Goal: Task Accomplishment & Management: Complete application form

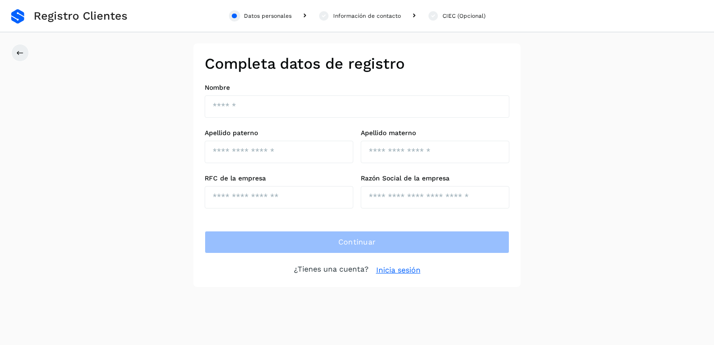
click at [397, 268] on link "Inicia sesión" at bounding box center [398, 270] width 44 height 11
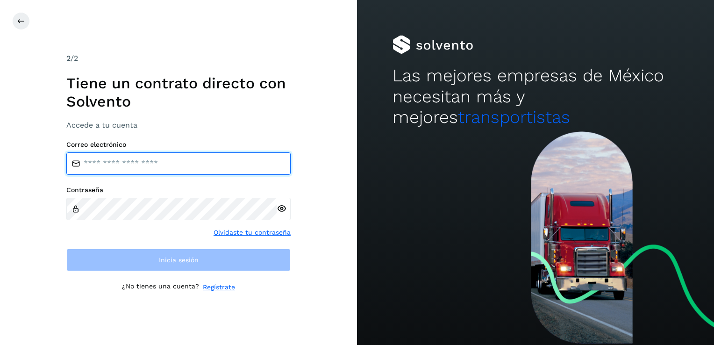
type input "**********"
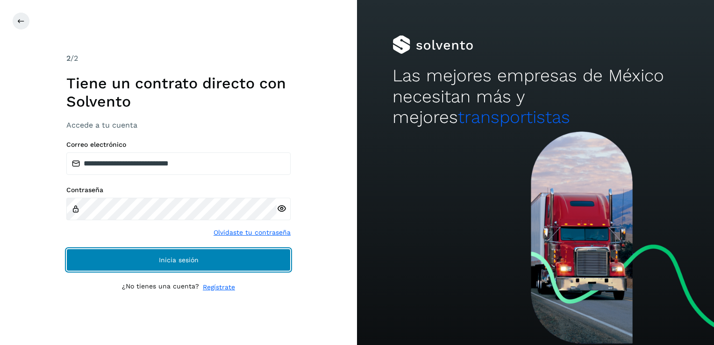
click at [138, 249] on button "Inicia sesión" at bounding box center [178, 260] width 224 height 22
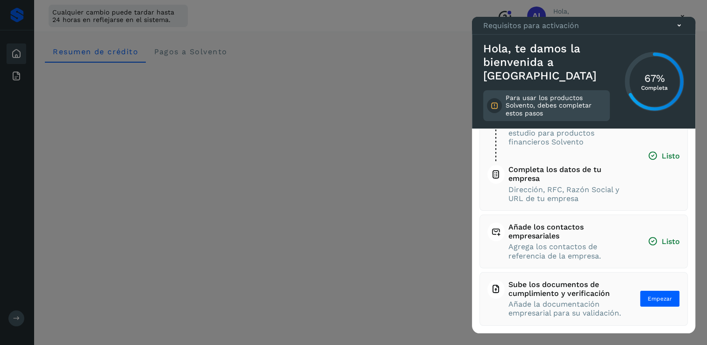
scroll to position [82, 0]
click at [648, 296] on span "Empezar" at bounding box center [660, 298] width 24 height 8
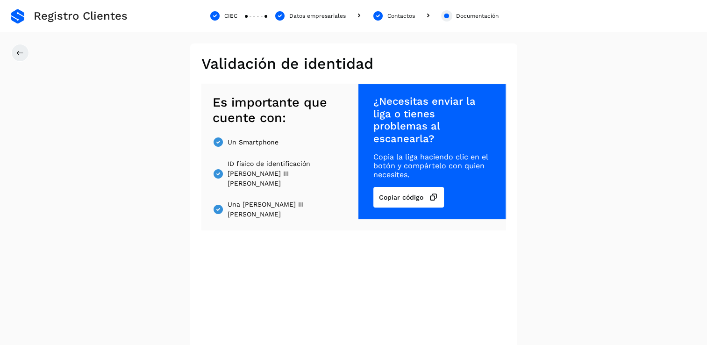
click at [469, 16] on div "Documentación" at bounding box center [477, 16] width 43 height 8
click at [473, 18] on div "Documentación" at bounding box center [477, 16] width 43 height 8
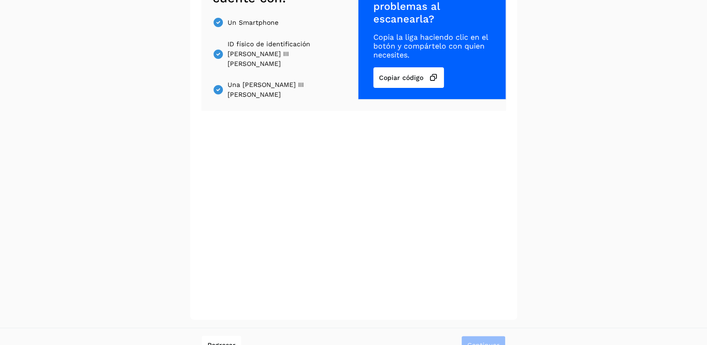
scroll to position [127, 0]
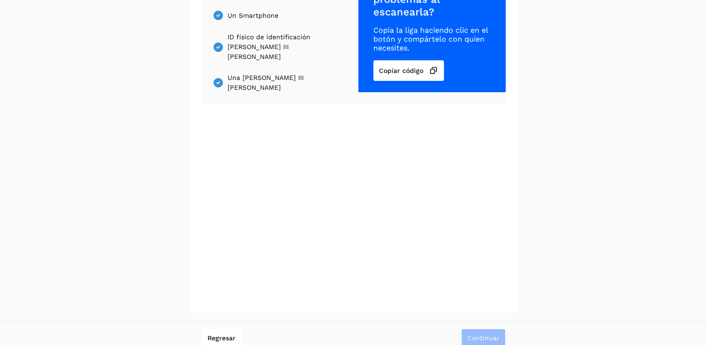
click at [472, 343] on div "Regresar Continuar" at bounding box center [353, 338] width 707 height 34
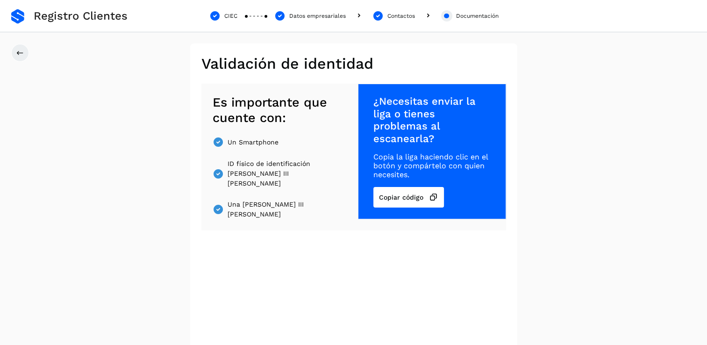
click at [473, 12] on div "Documentación" at bounding box center [477, 16] width 43 height 8
click at [402, 18] on div "Contactos" at bounding box center [402, 16] width 28 height 8
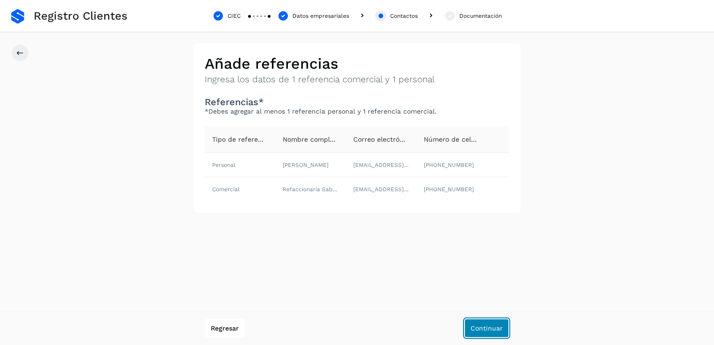
click at [481, 328] on span "Continuar" at bounding box center [487, 328] width 32 height 7
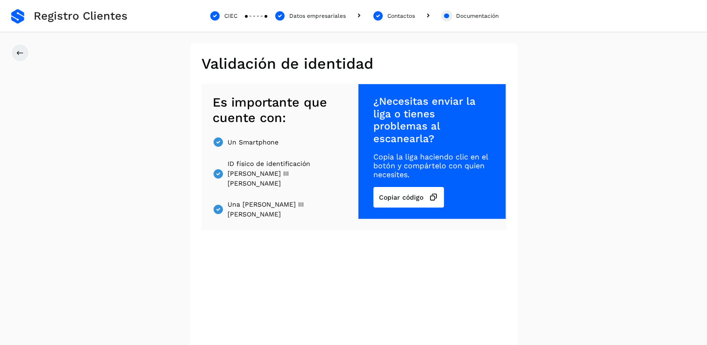
click at [459, 18] on div "Documentación" at bounding box center [477, 16] width 43 height 8
click at [406, 12] on div "Contactos" at bounding box center [402, 16] width 28 height 8
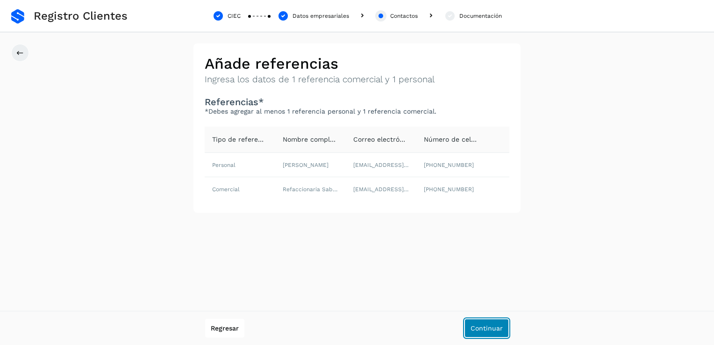
click at [490, 331] on span "Continuar" at bounding box center [487, 328] width 32 height 7
